Goal: Task Accomplishment & Management: Use online tool/utility

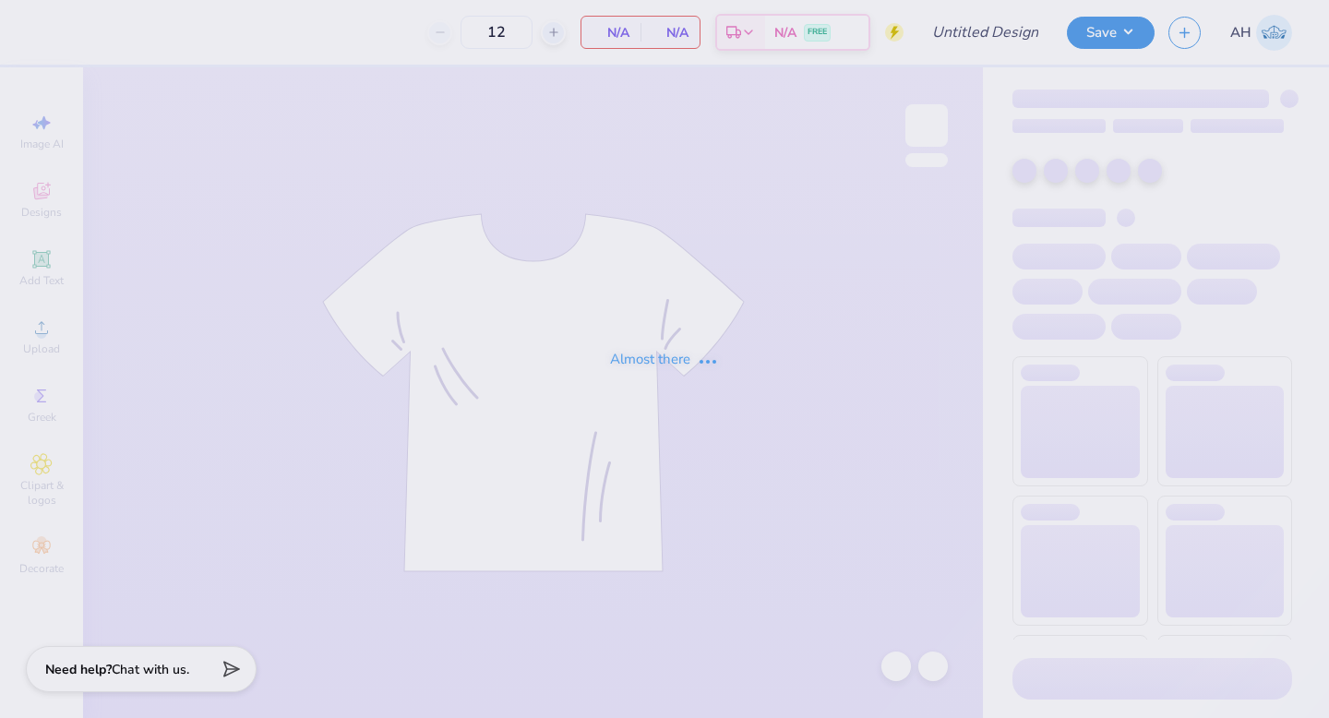
type input "Best Buddies Fall Tee 4 2025"
type input "60"
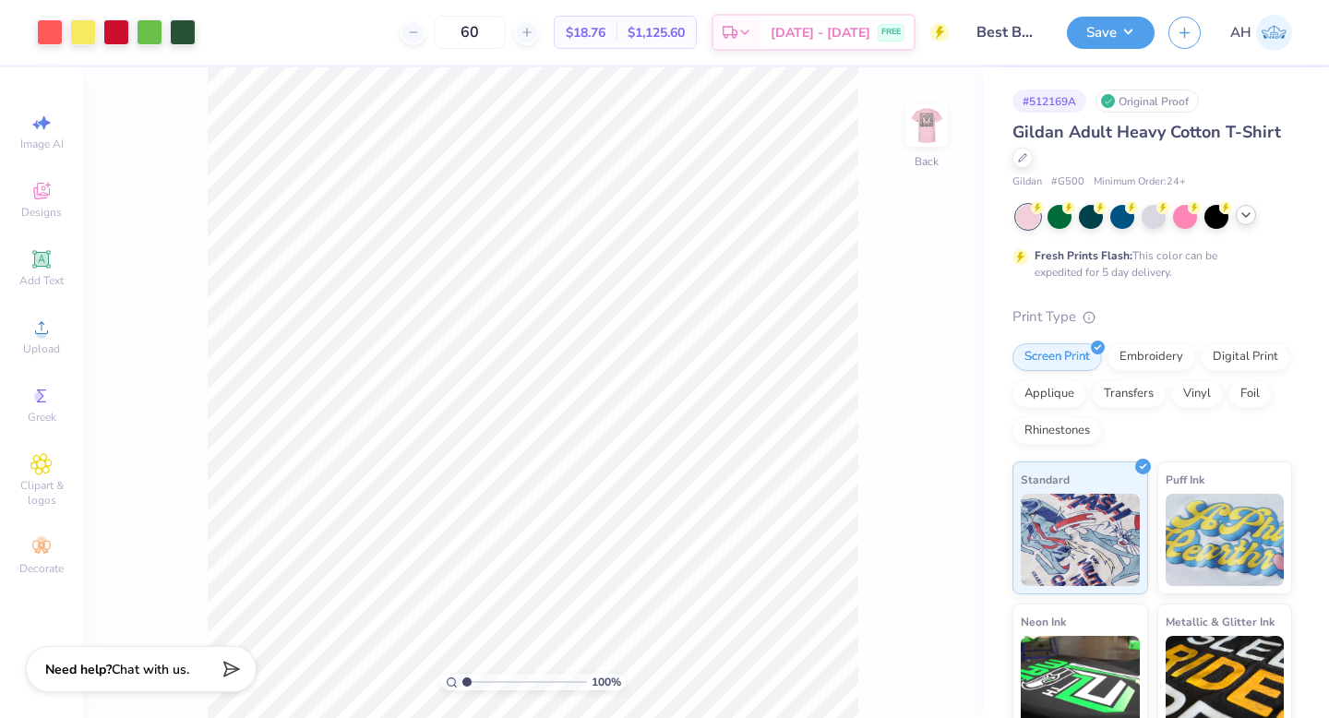
click at [1252, 213] on icon at bounding box center [1245, 215] width 15 height 15
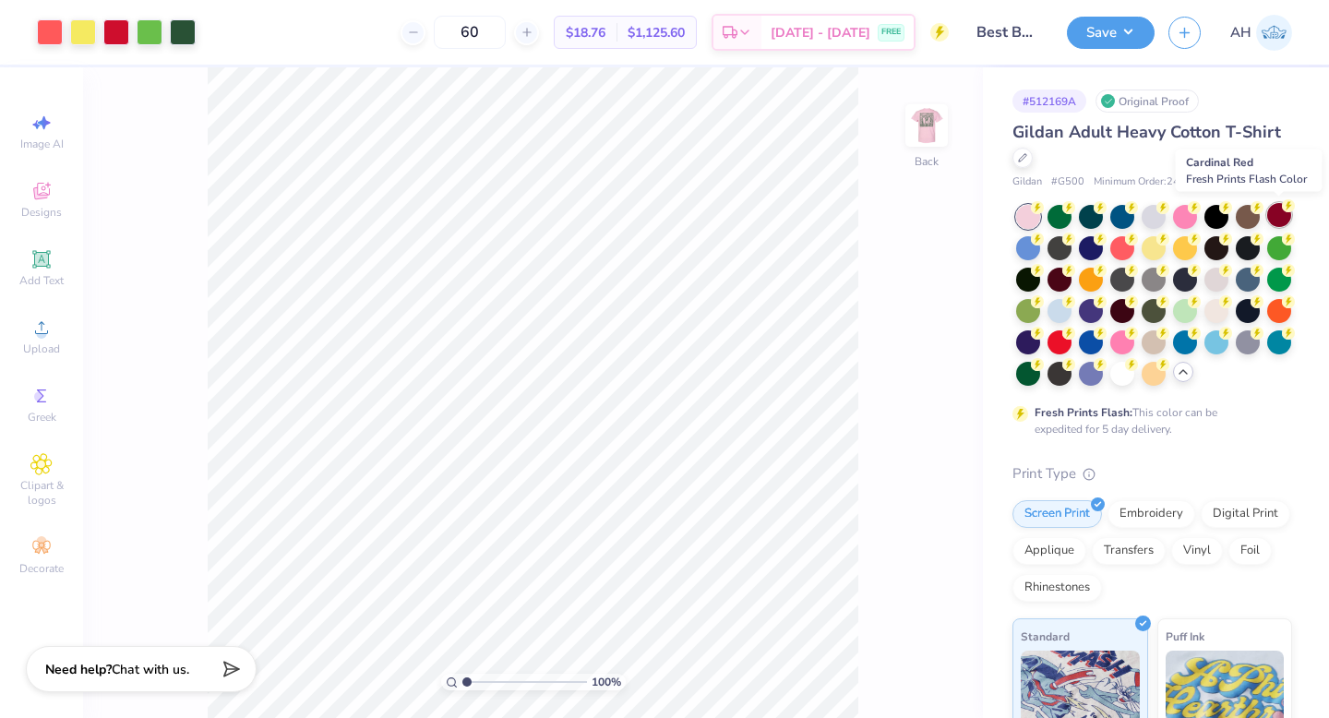
click at [1281, 212] on div at bounding box center [1279, 215] width 24 height 24
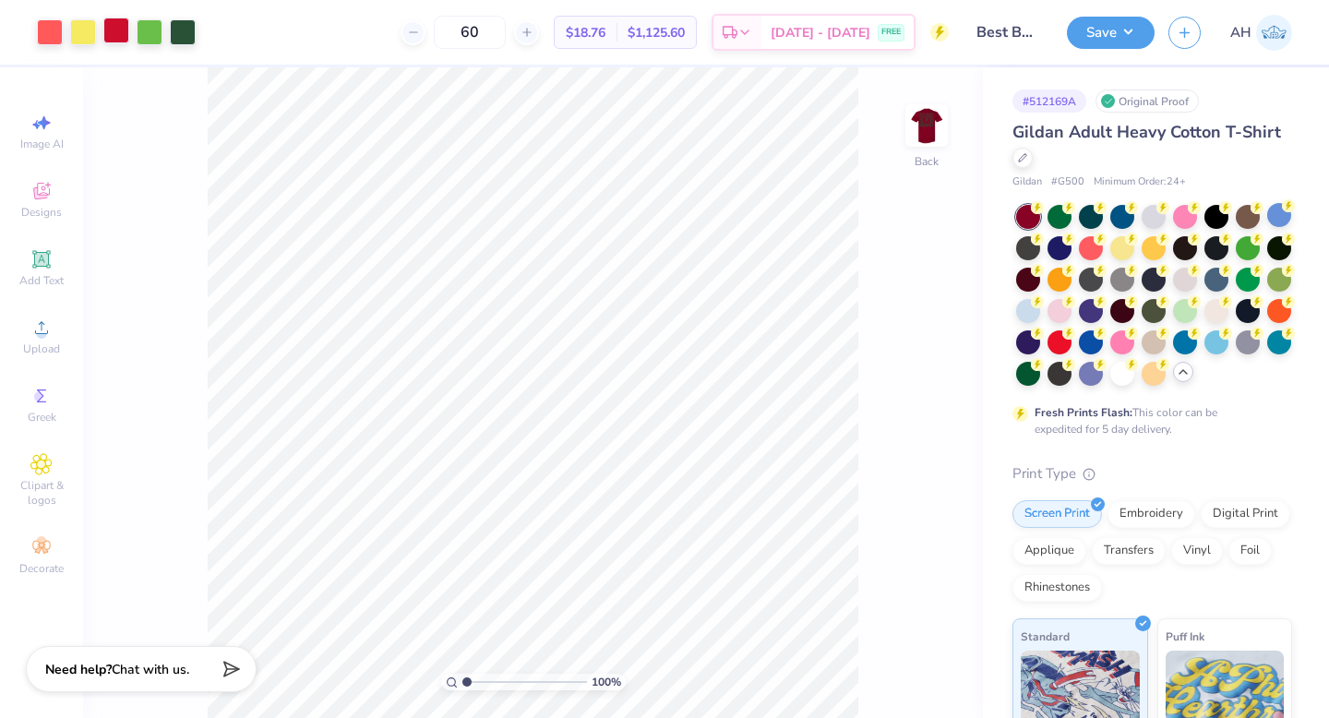
click at [117, 33] on div at bounding box center [116, 31] width 26 height 26
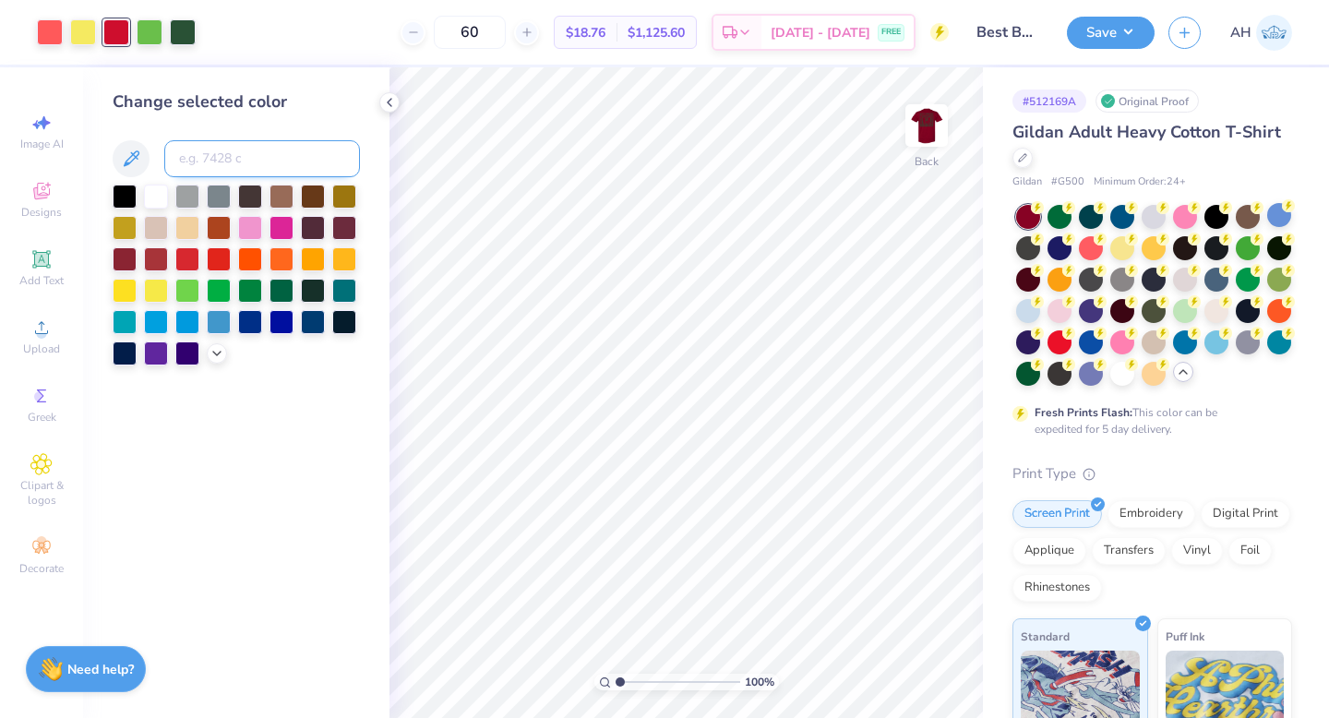
click at [218, 161] on input at bounding box center [262, 158] width 196 height 37
type input "178"
click at [1223, 311] on div at bounding box center [1216, 309] width 24 height 24
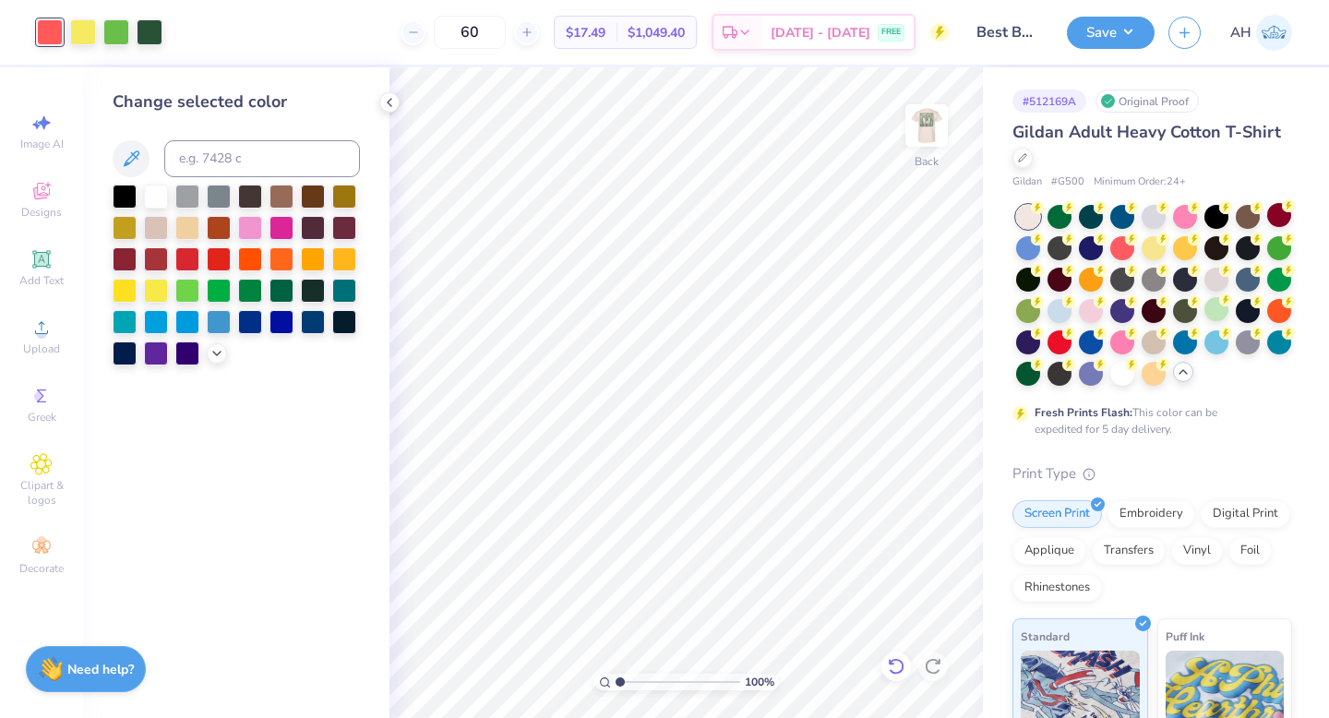
click at [901, 665] on icon at bounding box center [896, 666] width 18 height 18
click at [1107, 35] on button "Save" at bounding box center [1111, 30] width 88 height 32
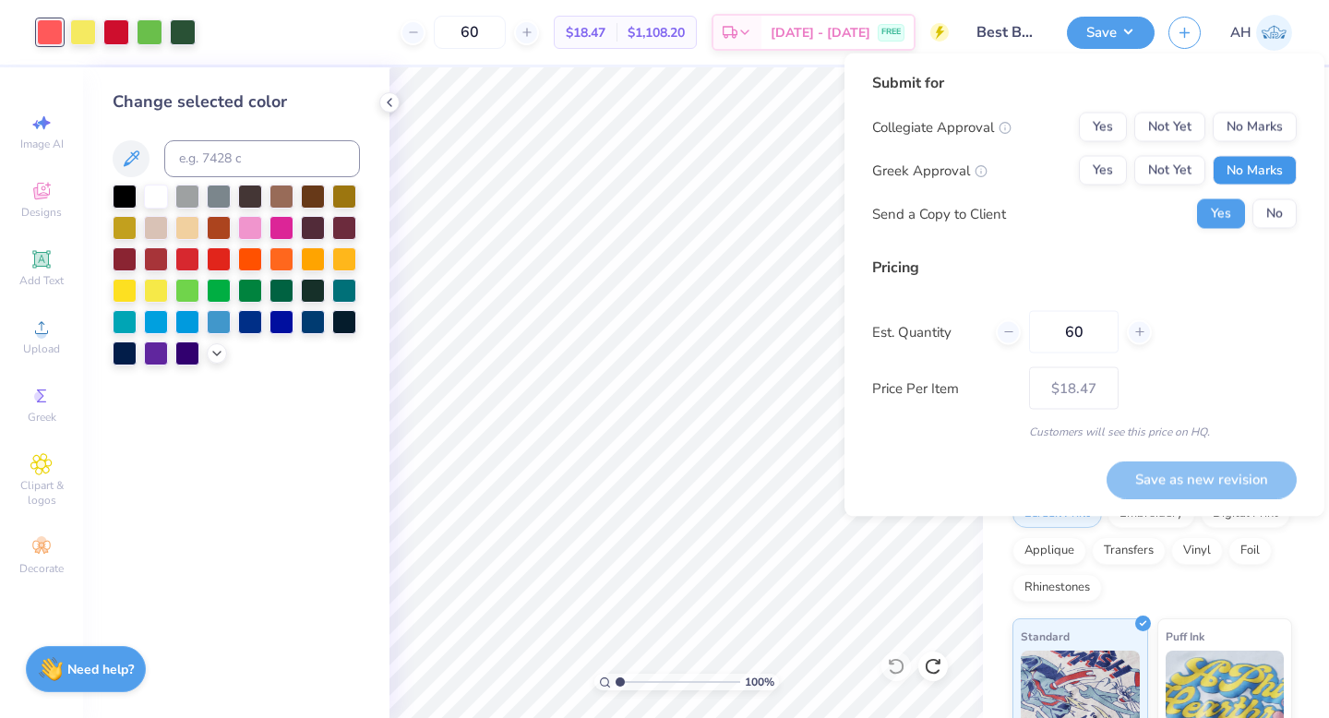
click at [1267, 158] on button "No Marks" at bounding box center [1254, 171] width 84 height 30
click at [1269, 126] on button "No Marks" at bounding box center [1254, 128] width 84 height 30
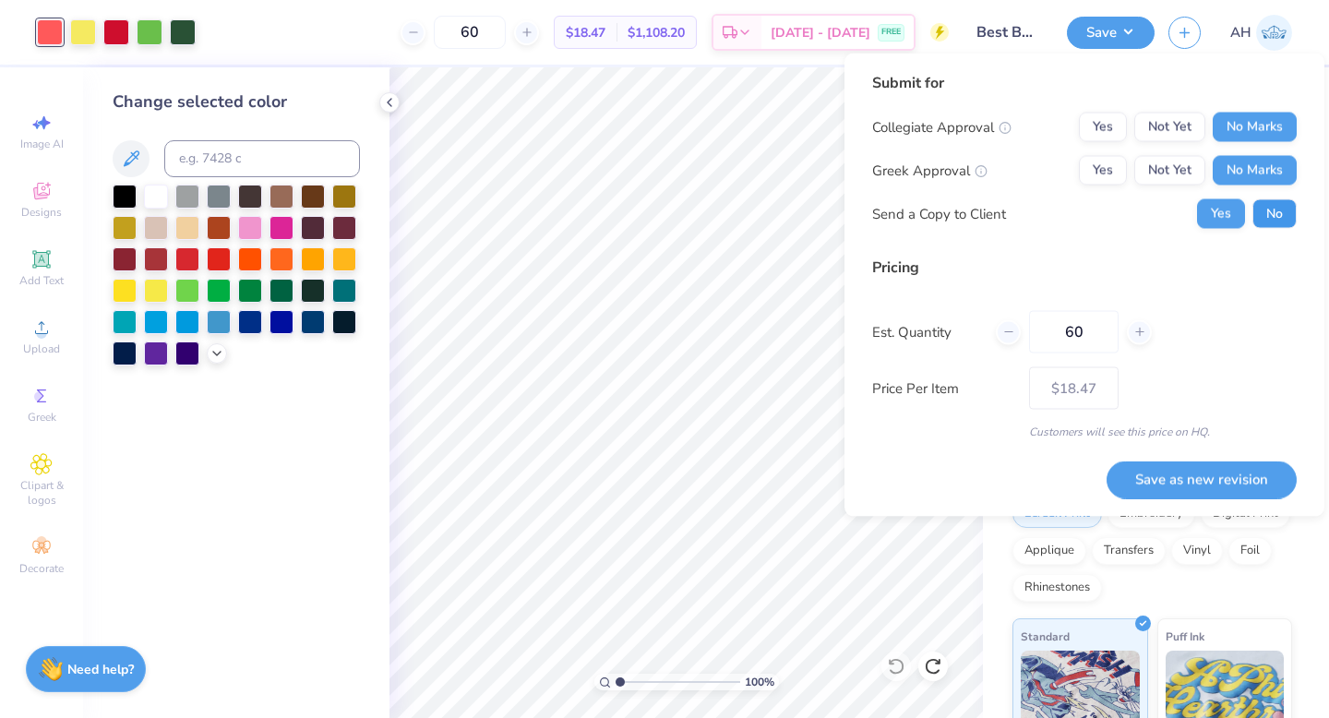
click at [1283, 225] on button "No" at bounding box center [1274, 214] width 44 height 30
click at [1182, 484] on button "Save as new revision" at bounding box center [1201, 479] width 190 height 38
type input "$18.47"
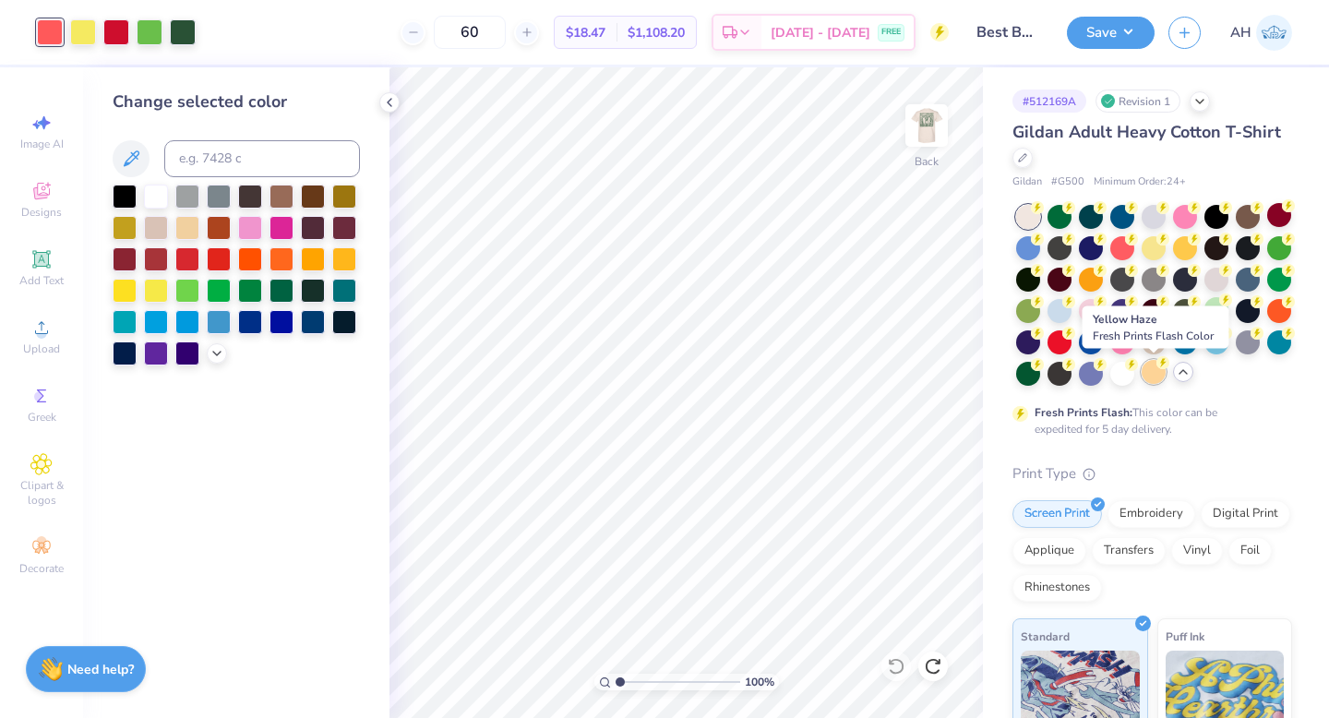
click at [1155, 375] on div at bounding box center [1153, 372] width 24 height 24
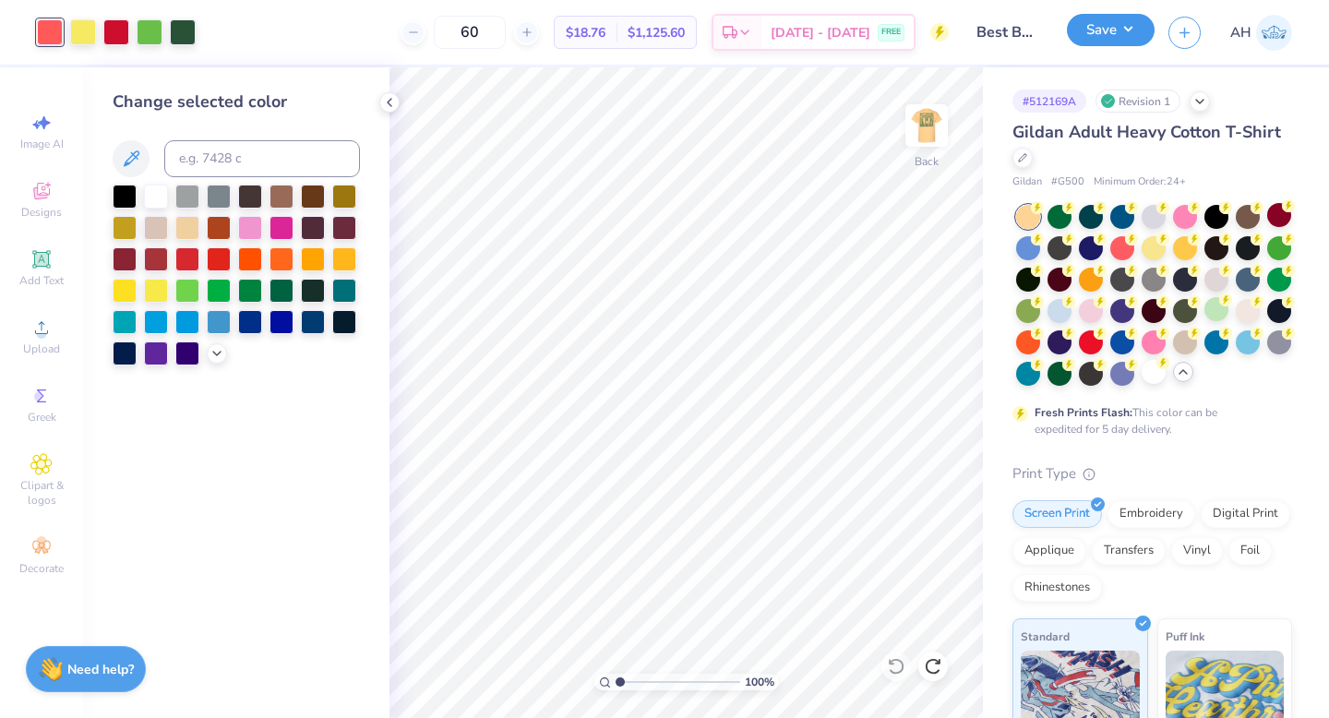
click at [1141, 34] on button "Save" at bounding box center [1111, 30] width 88 height 32
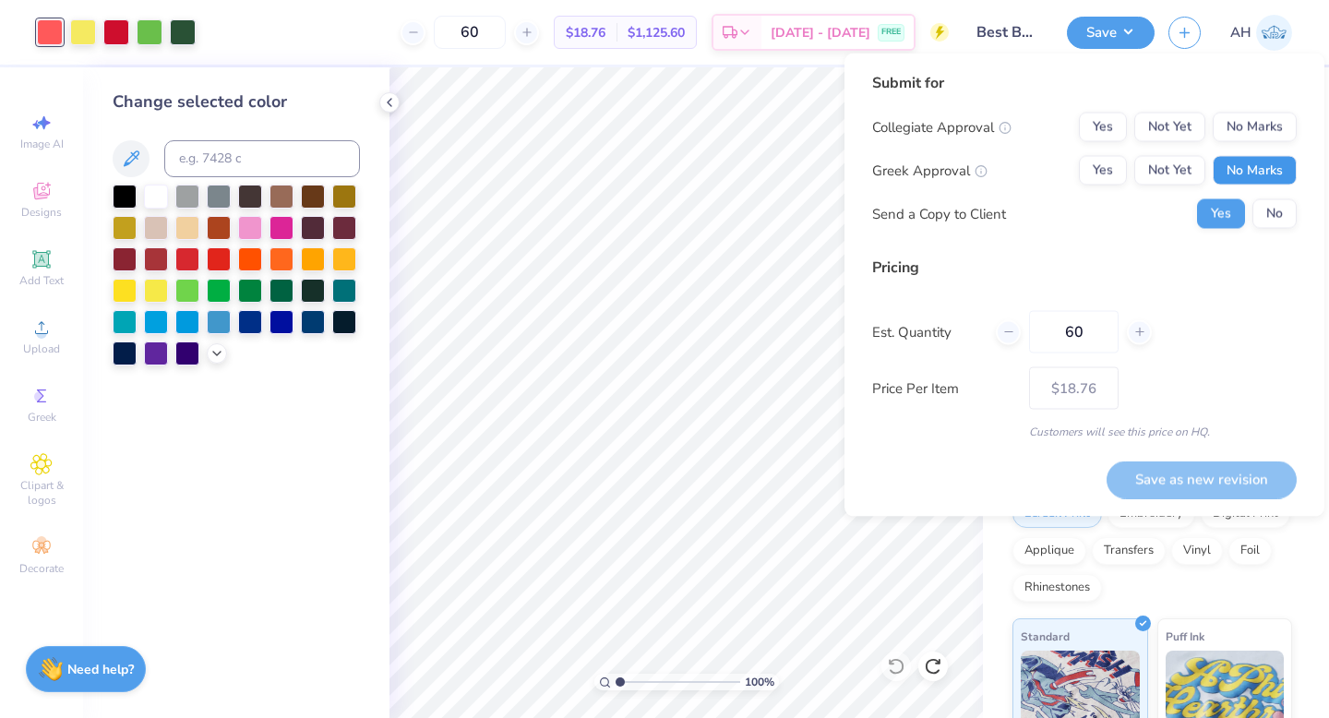
click at [1272, 161] on button "No Marks" at bounding box center [1254, 171] width 84 height 30
click at [1276, 215] on button "No" at bounding box center [1274, 214] width 44 height 30
click at [1259, 137] on button "No Marks" at bounding box center [1254, 128] width 84 height 30
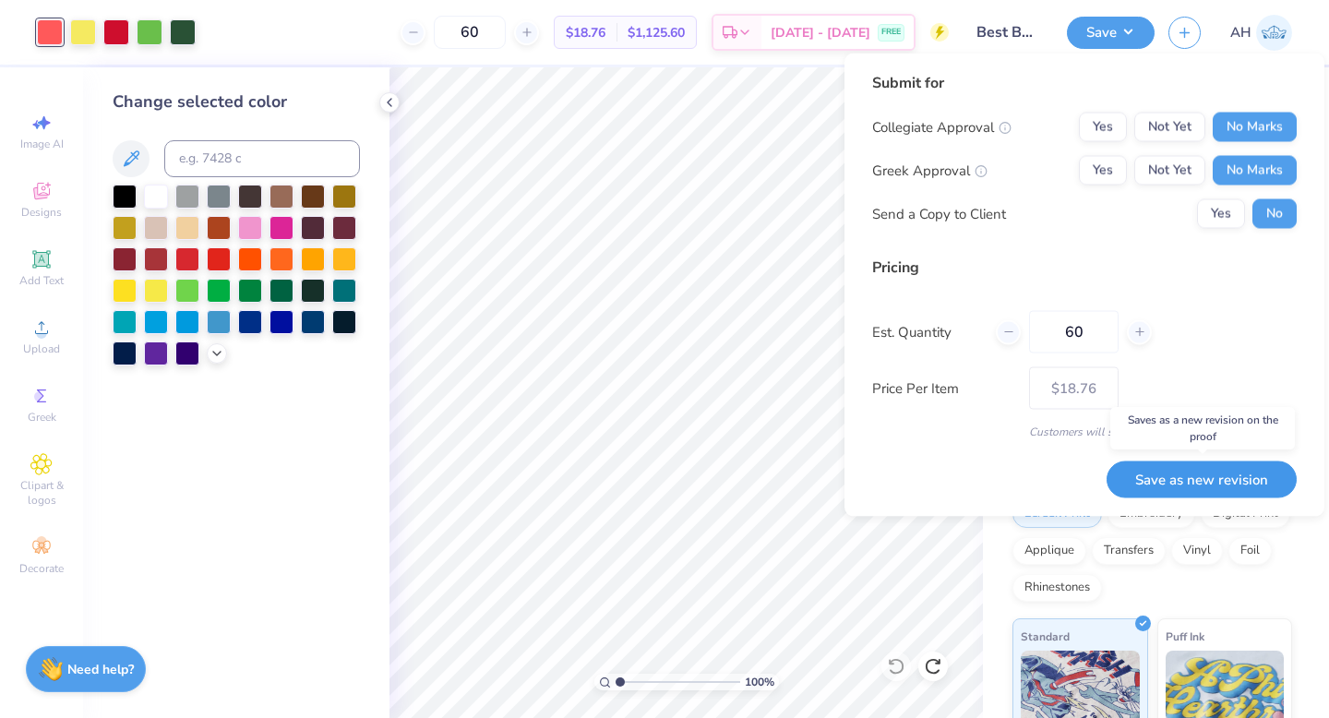
click at [1164, 483] on button "Save as new revision" at bounding box center [1201, 479] width 190 height 38
type input "$18.76"
click at [1222, 12] on div "Save AH" at bounding box center [1198, 32] width 262 height 65
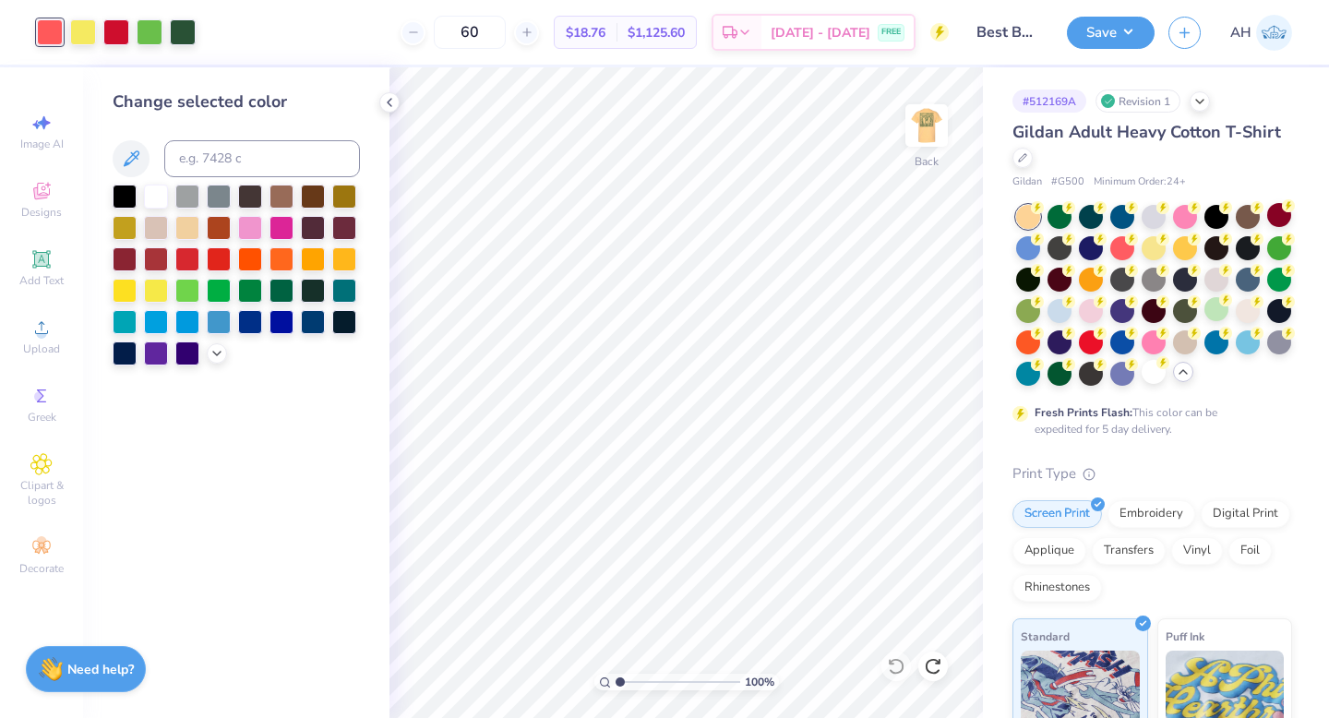
click at [809, 2] on div "60 $18.76 Per Item $1,125.60 Total Est. Delivery [DATE] - [DATE] FREE" at bounding box center [578, 32] width 739 height 65
click at [1135, 30] on button "Save" at bounding box center [1111, 30] width 88 height 32
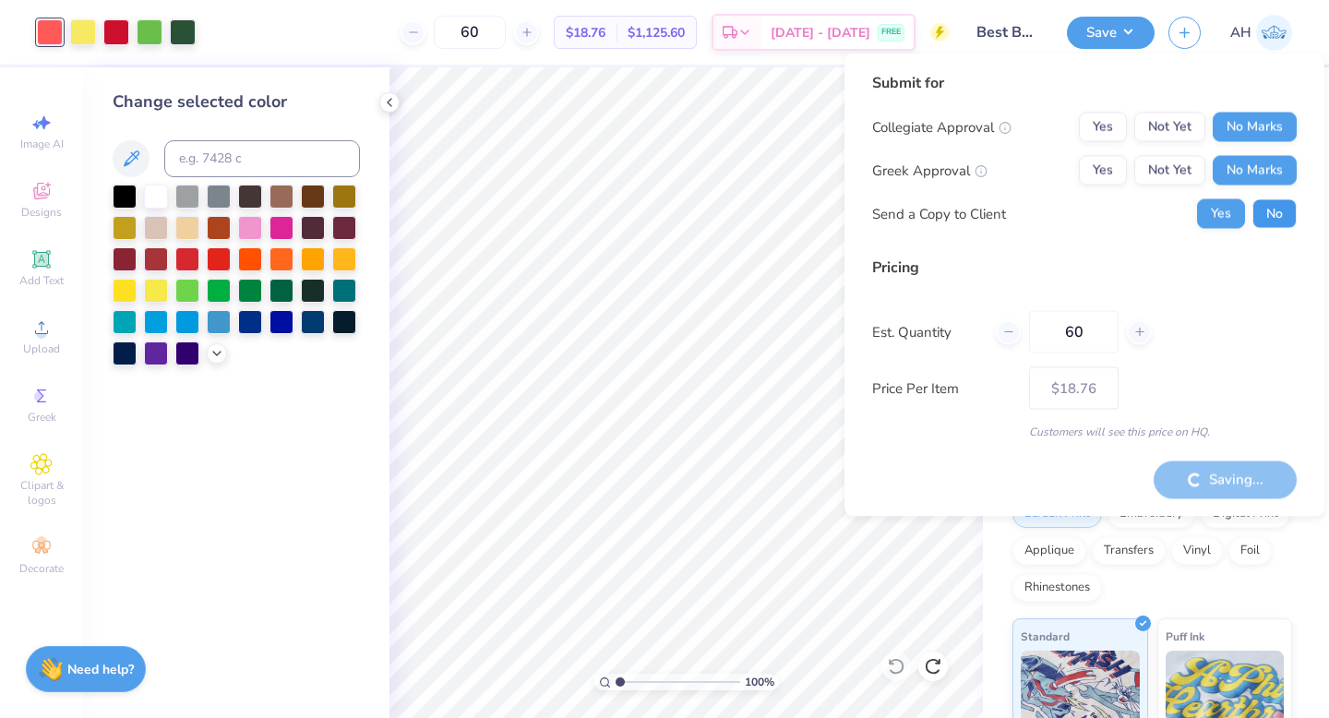
click at [1261, 221] on button "No" at bounding box center [1274, 214] width 44 height 30
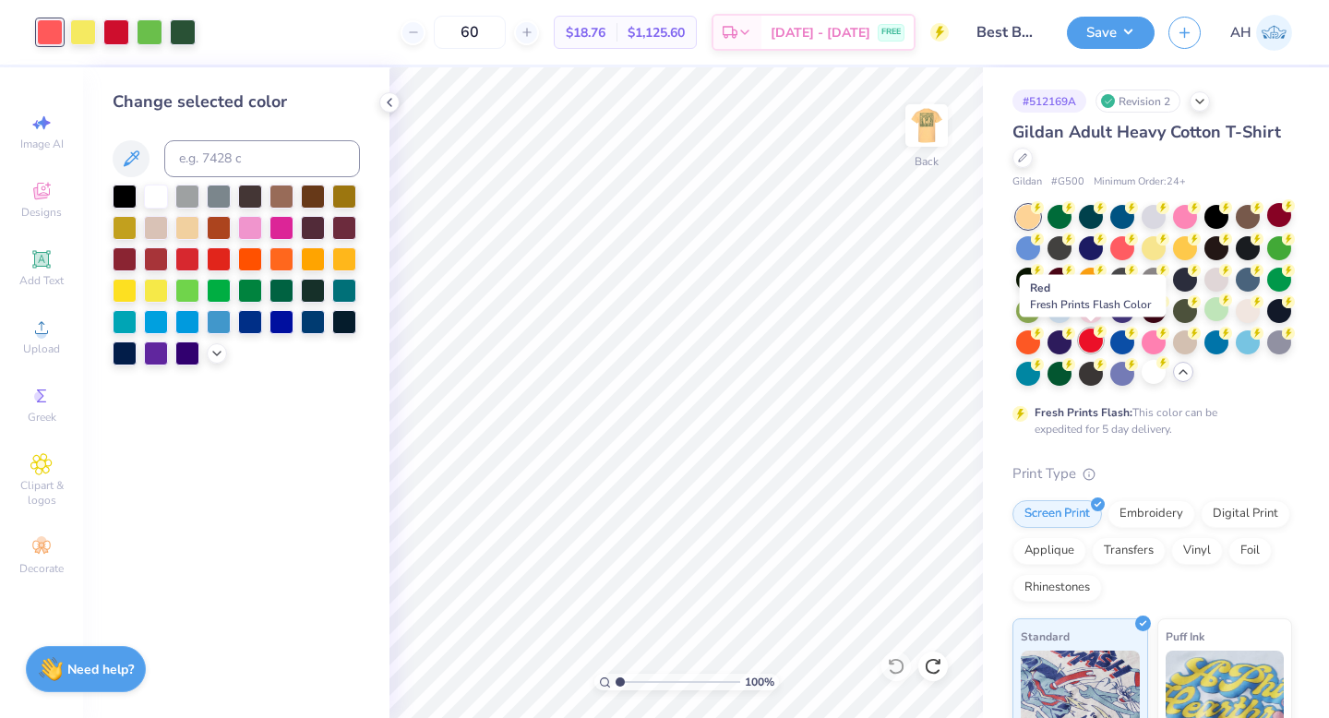
click at [1093, 344] on div at bounding box center [1091, 340] width 24 height 24
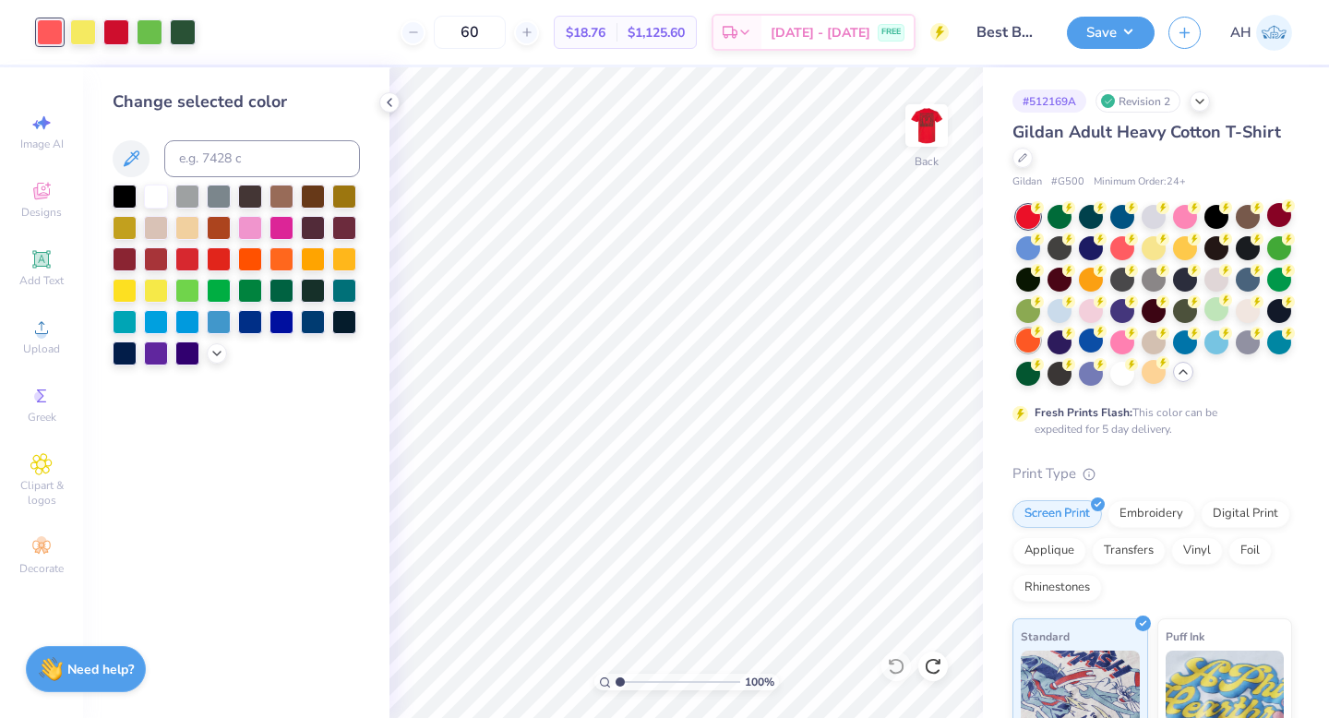
click at [1035, 341] on div at bounding box center [1028, 340] width 24 height 24
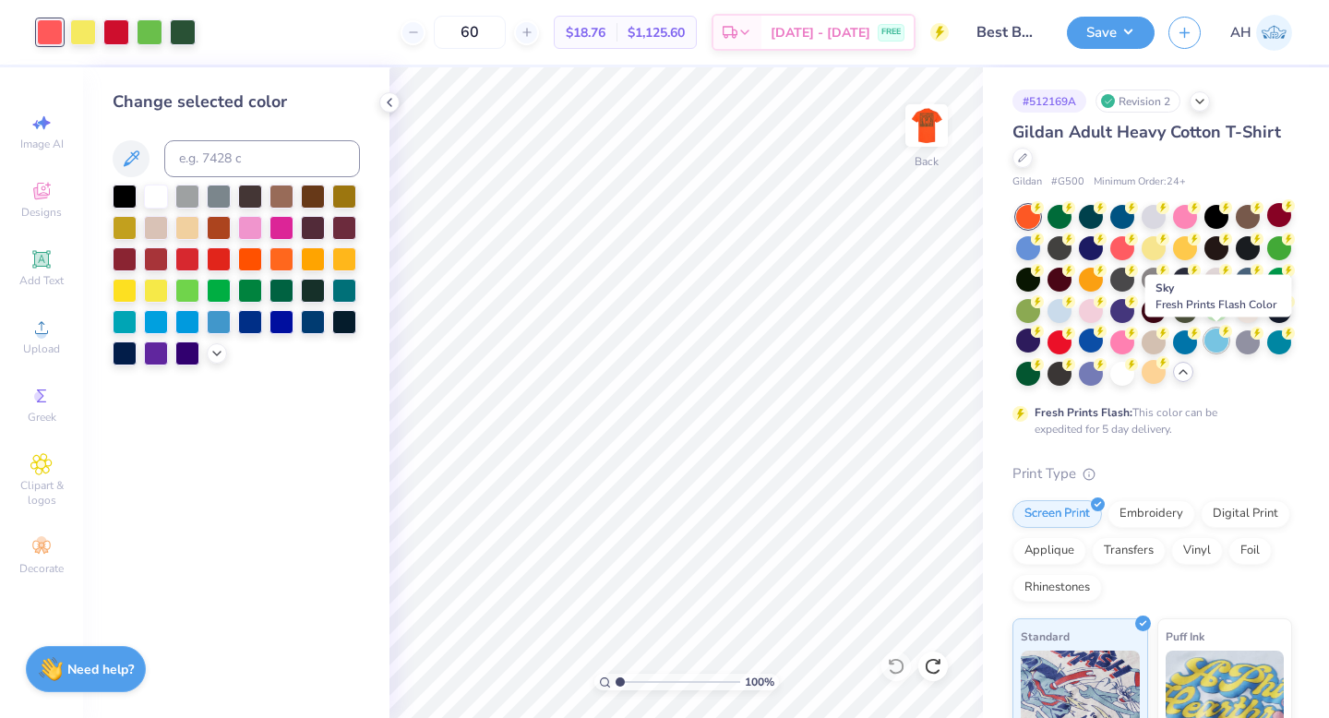
click at [1213, 342] on div at bounding box center [1216, 340] width 24 height 24
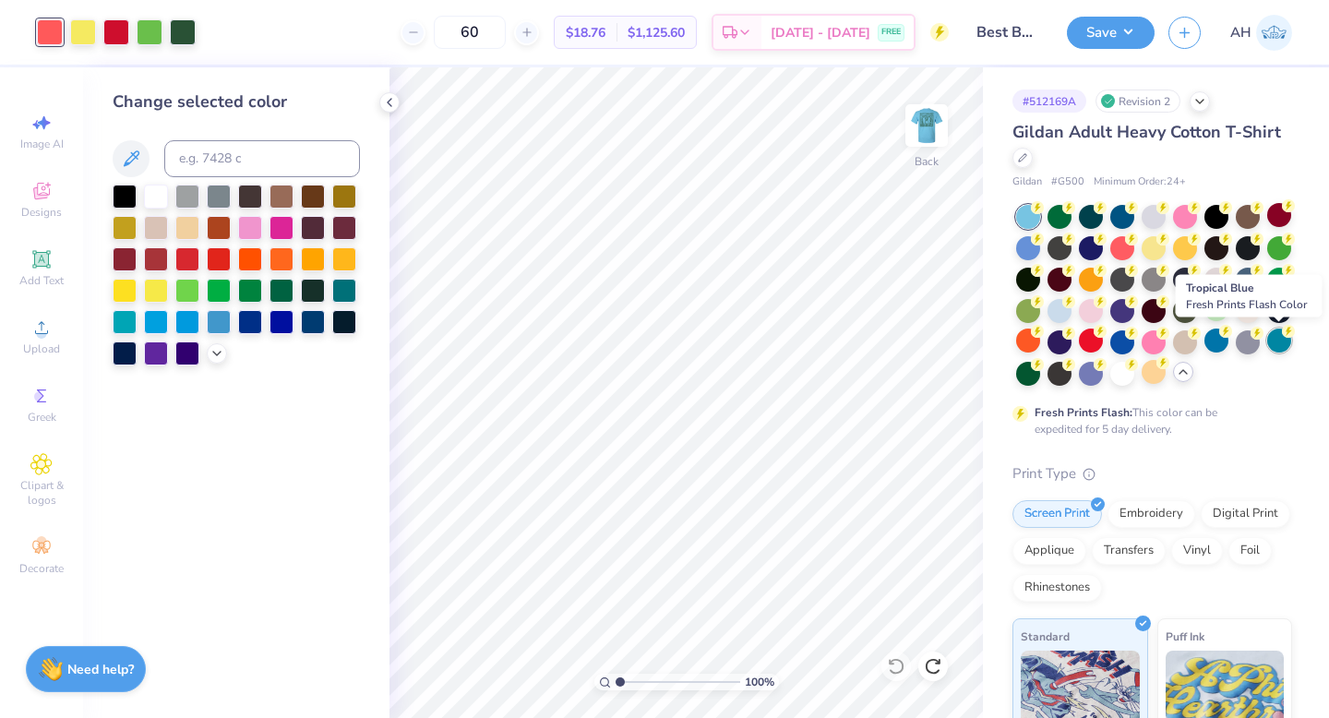
click at [1279, 340] on div at bounding box center [1279, 340] width 24 height 24
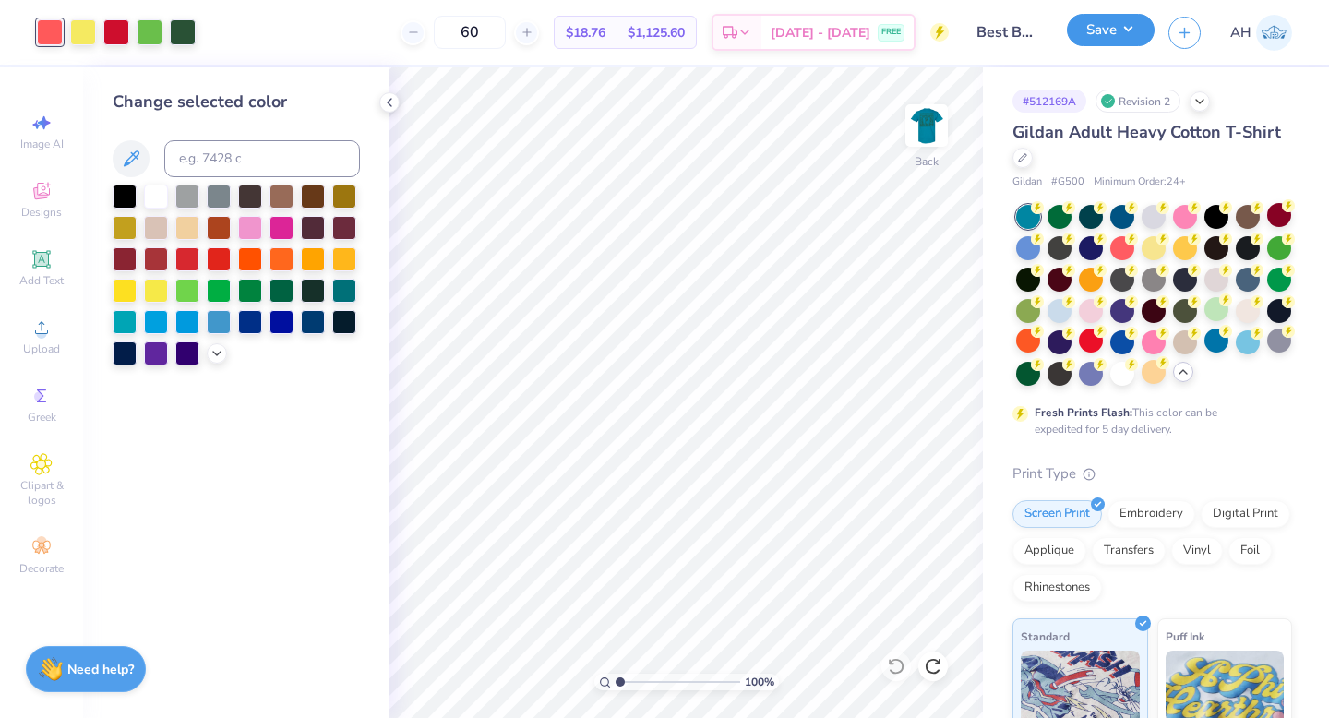
click at [1143, 34] on button "Save" at bounding box center [1111, 30] width 88 height 32
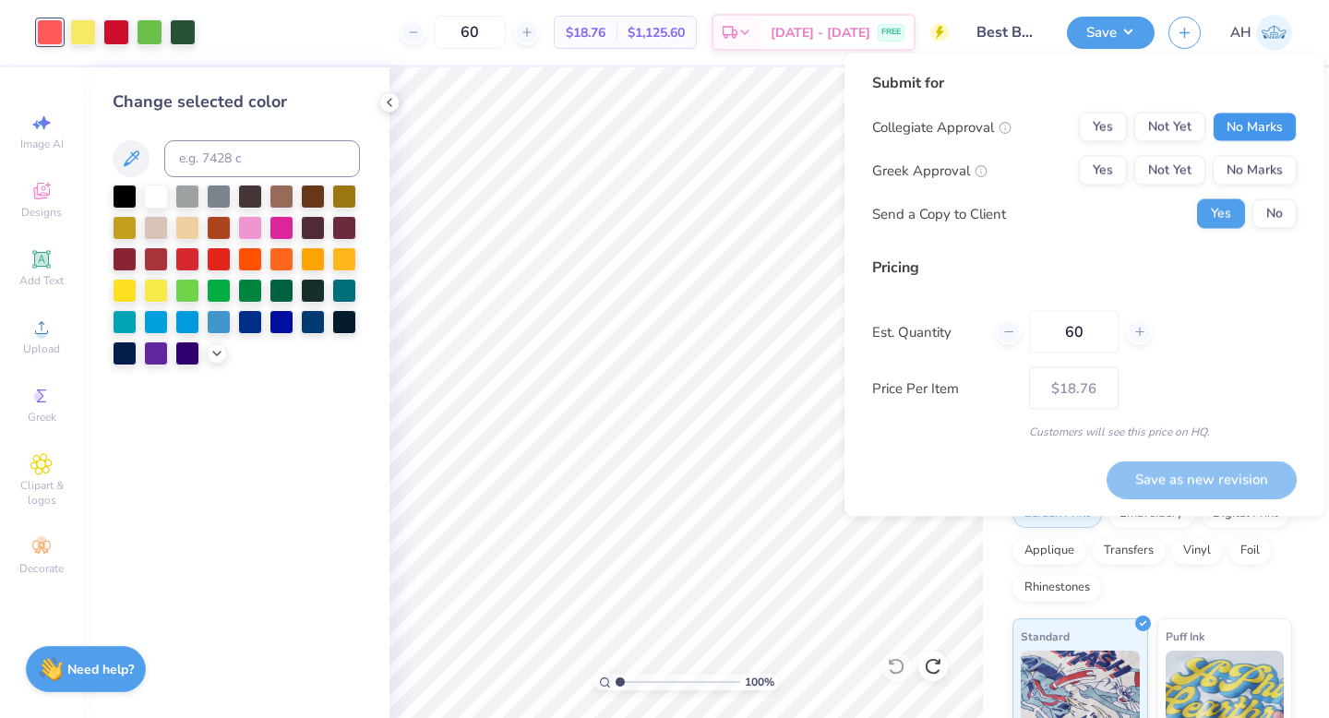
click at [1255, 121] on button "No Marks" at bounding box center [1254, 128] width 84 height 30
click at [1255, 172] on button "No Marks" at bounding box center [1254, 171] width 84 height 30
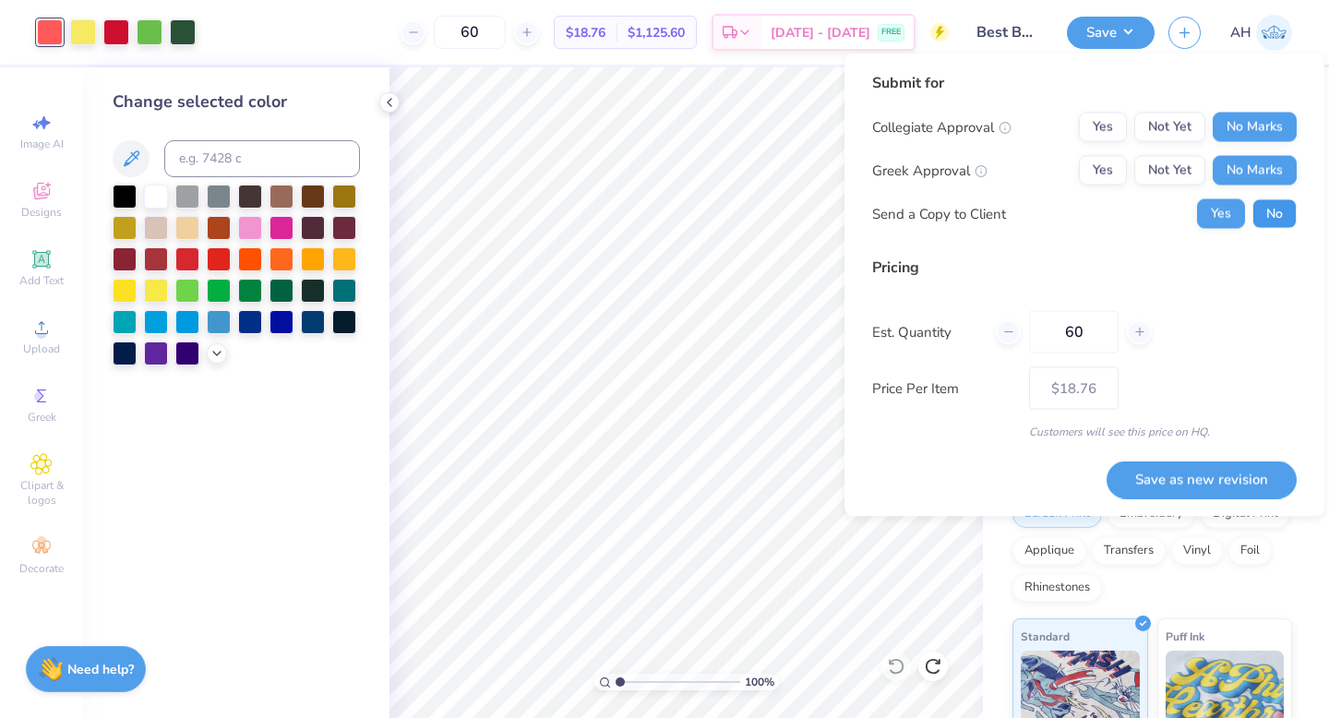
click at [1270, 216] on button "No" at bounding box center [1274, 214] width 44 height 30
click at [1144, 468] on button "Save as new revision" at bounding box center [1201, 479] width 190 height 38
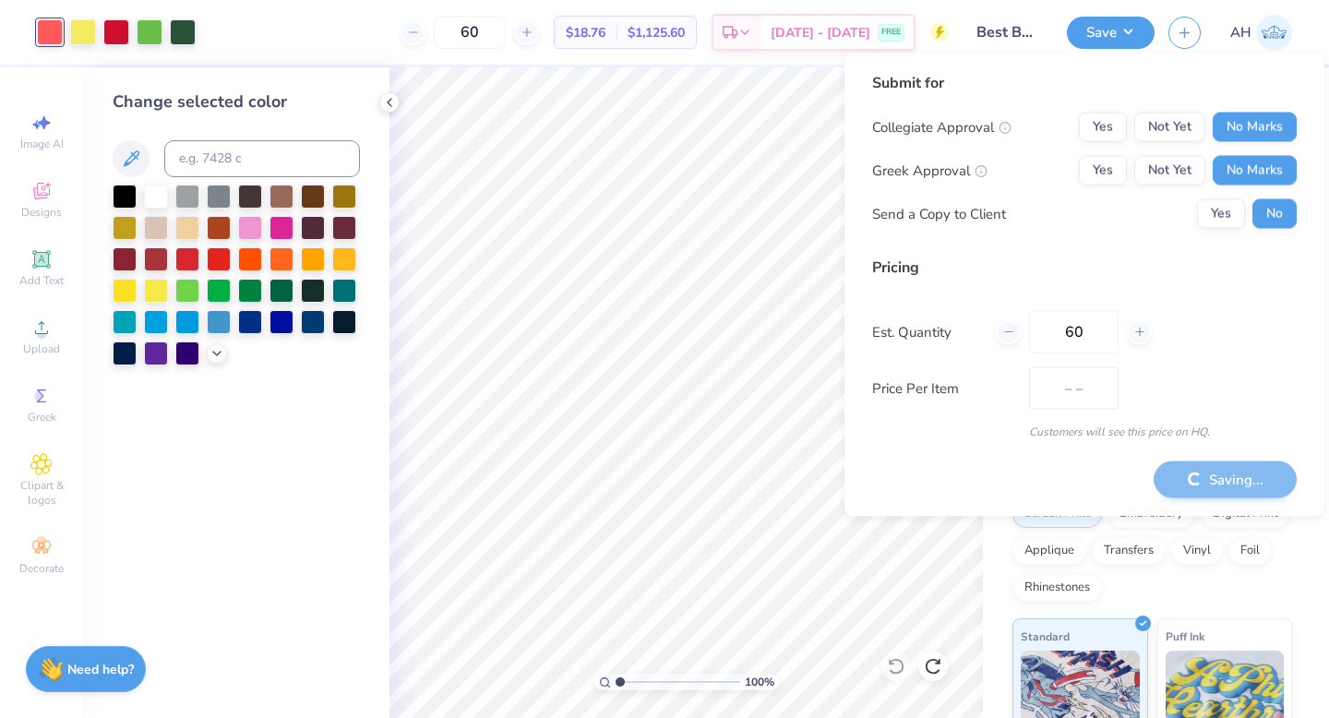
type input "$18.76"
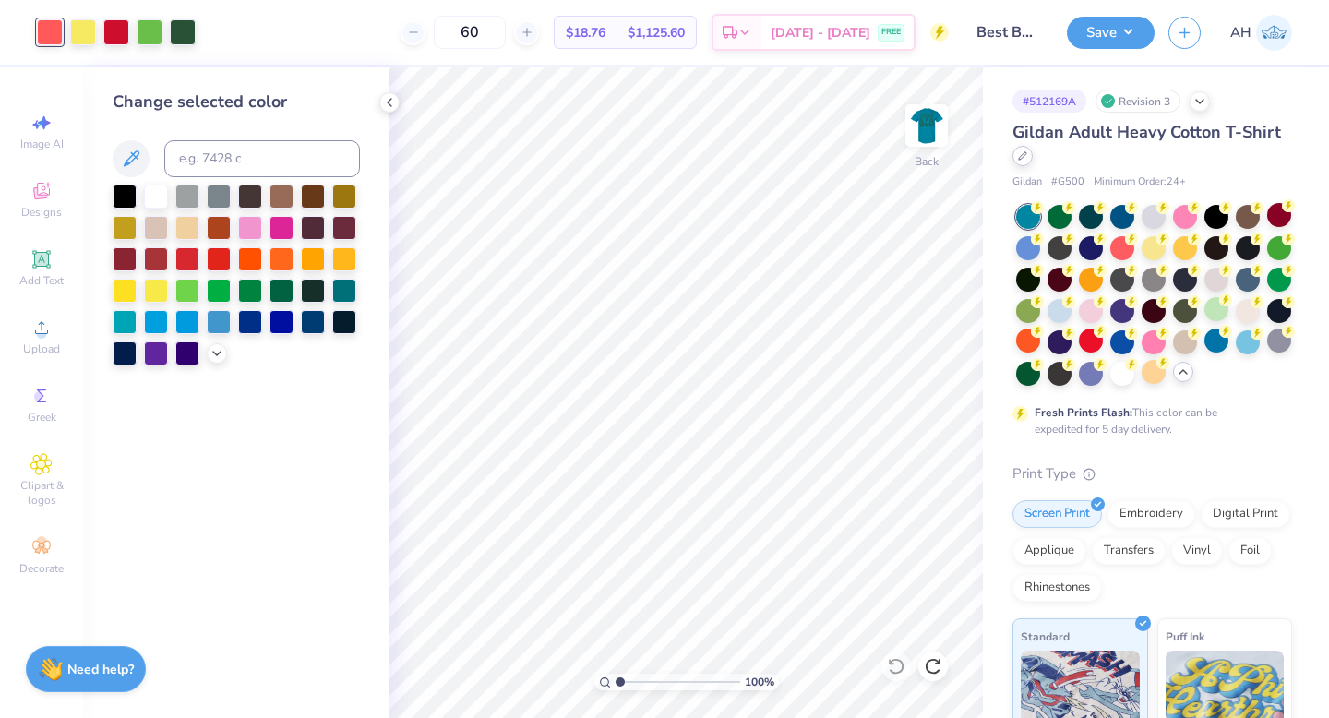
click at [1021, 158] on icon at bounding box center [1022, 155] width 7 height 7
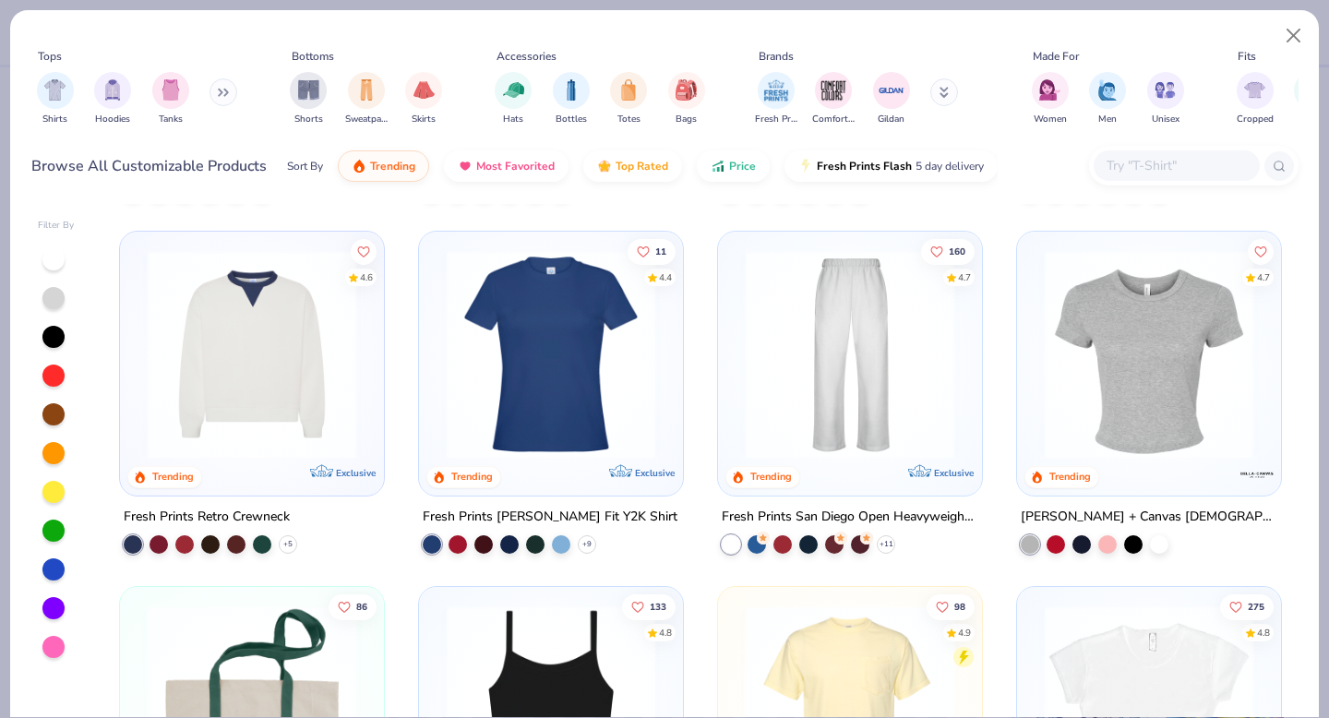
scroll to position [1164, 0]
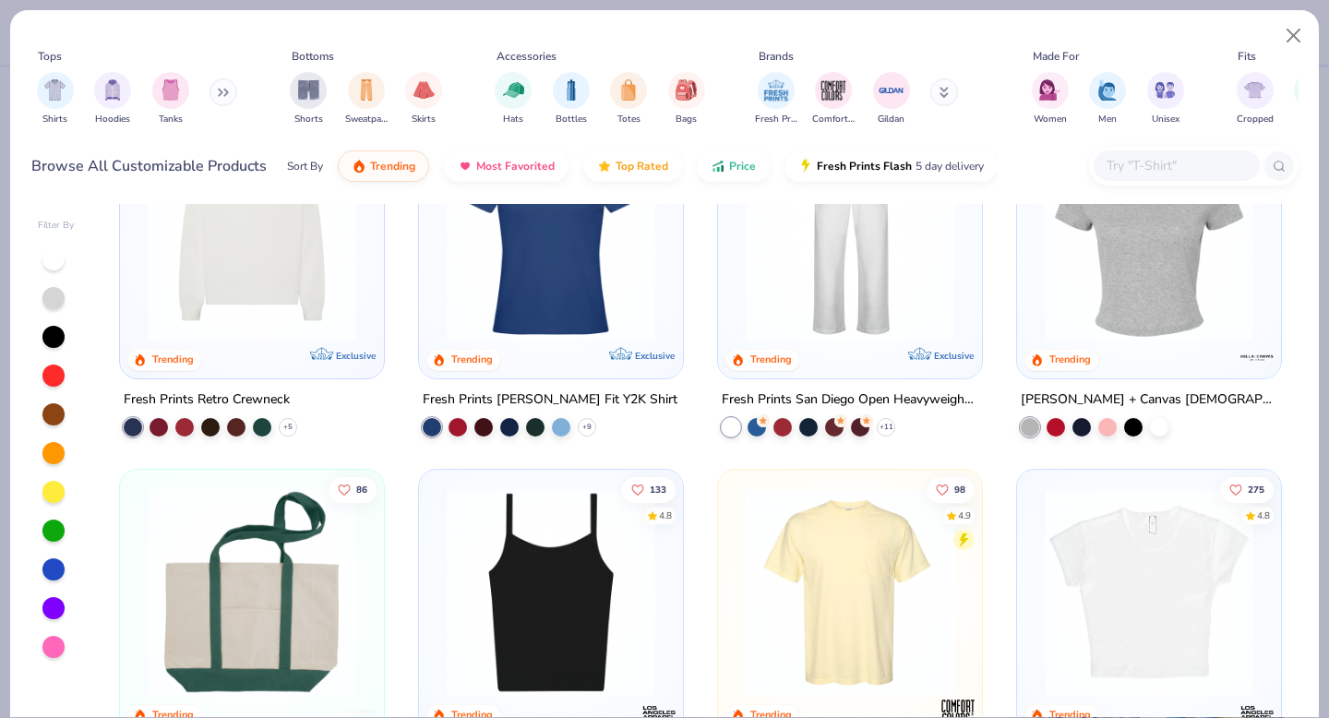
click at [317, 304] on img at bounding box center [251, 237] width 227 height 209
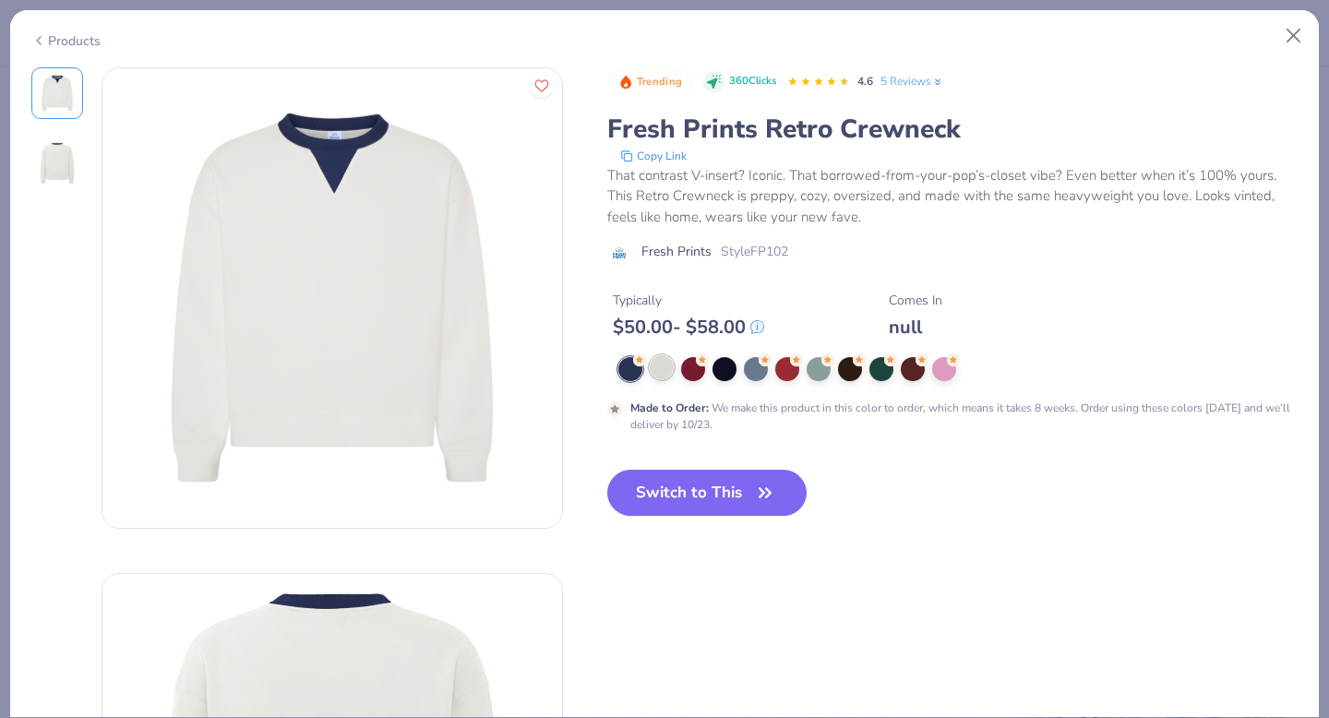
click at [659, 382] on div "Made to Order : We make this product in this color to order, which means it tak…" at bounding box center [952, 395] width 691 height 76
click at [656, 366] on div at bounding box center [662, 367] width 24 height 24
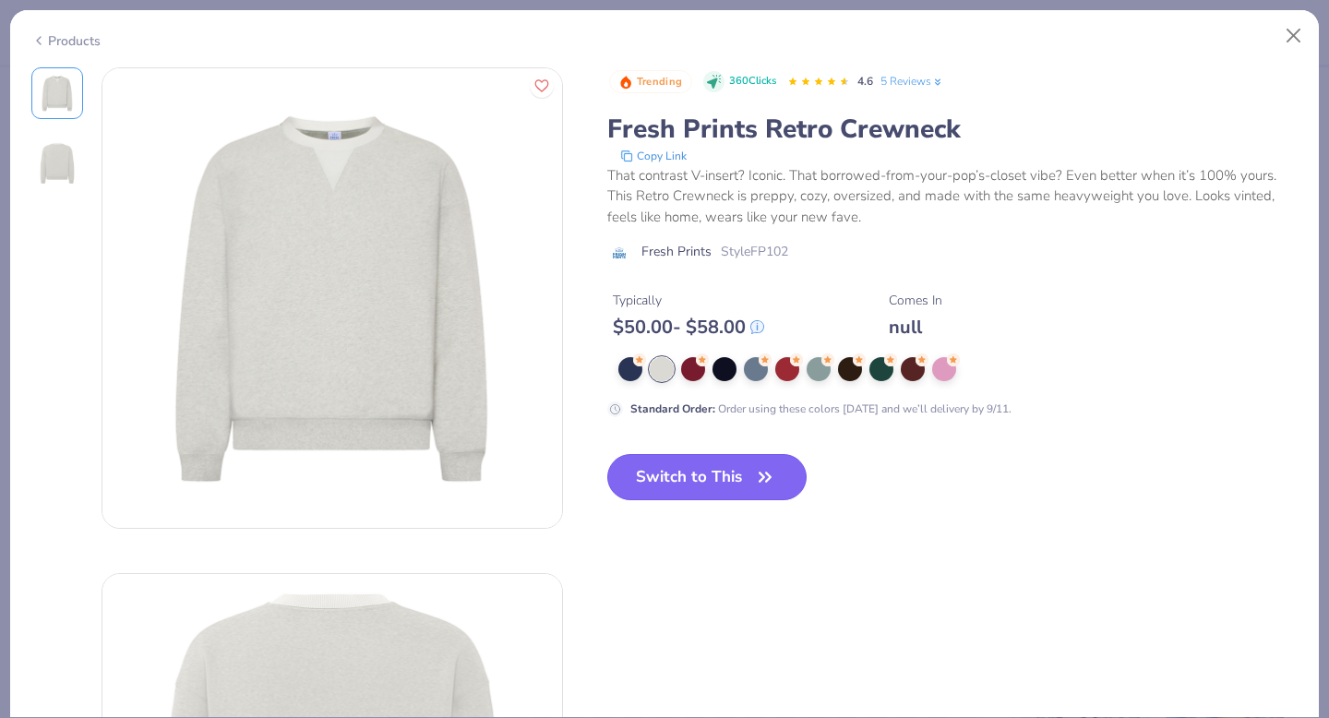
click at [694, 481] on button "Switch to This" at bounding box center [707, 477] width 200 height 46
